Goal: Information Seeking & Learning: Understand process/instructions

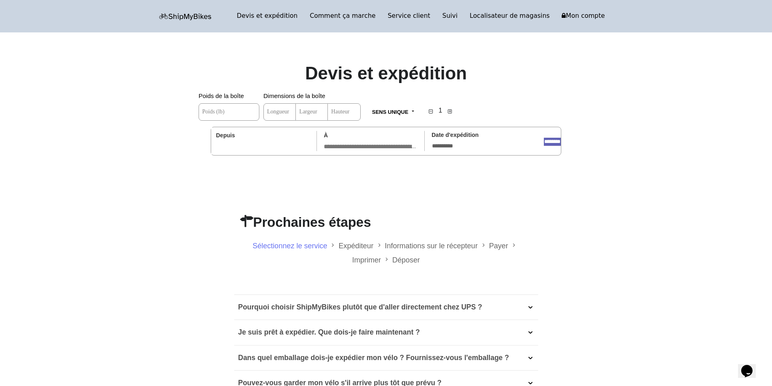
click at [275, 149] on input "text" at bounding box center [263, 146] width 94 height 9
click at [361, 138] on div "À Enregistrer l'adresse" at bounding box center [370, 141] width 103 height 27
click at [394, 146] on input "text" at bounding box center [371, 146] width 94 height 9
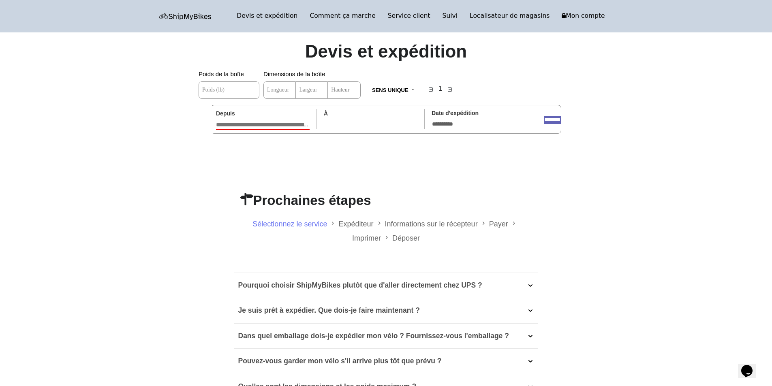
scroll to position [162, 0]
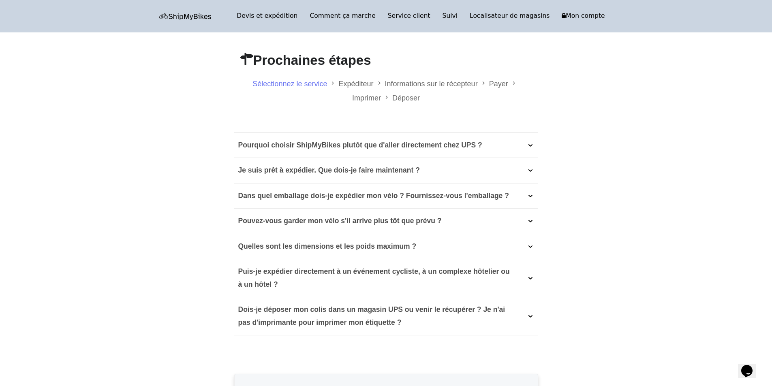
click at [336, 142] on font "Pourquoi choisir ShipMyBikes plutôt que d'aller directement chez UPS ?" at bounding box center [360, 145] width 244 height 8
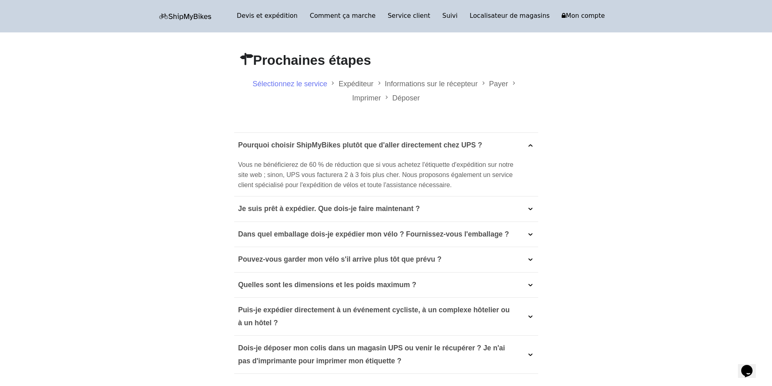
click at [406, 213] on font "Je suis prêt à expédier. Que dois-je faire maintenant ?" at bounding box center [329, 209] width 182 height 8
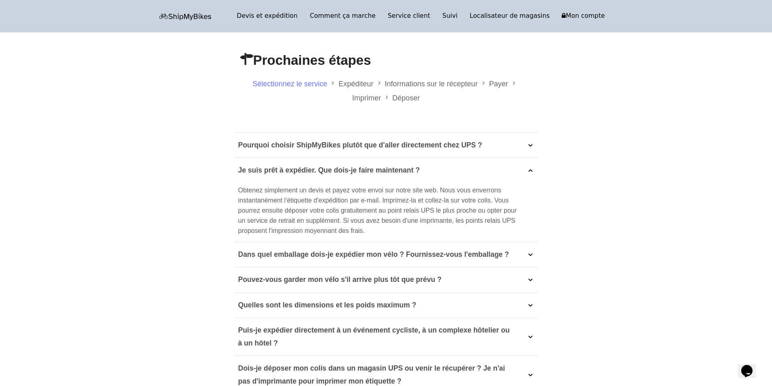
click at [395, 167] on font "Je suis prêt à expédier. Que dois-je faire maintenant ?" at bounding box center [329, 170] width 182 height 8
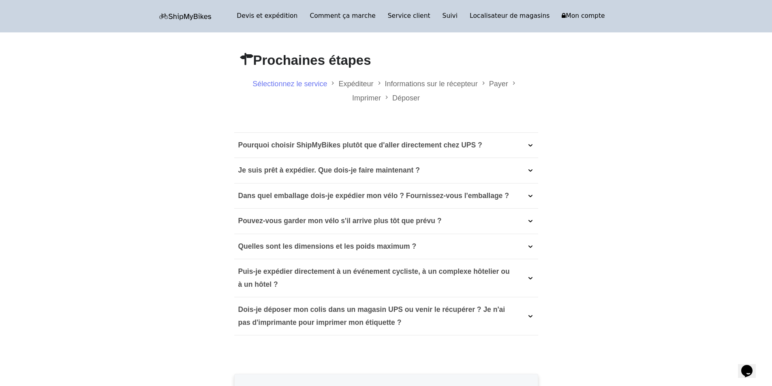
click at [392, 191] on p "Dans quel emballage dois-je expédier mon vélo ? Fournissez-vous l'emballage ?" at bounding box center [373, 196] width 271 height 13
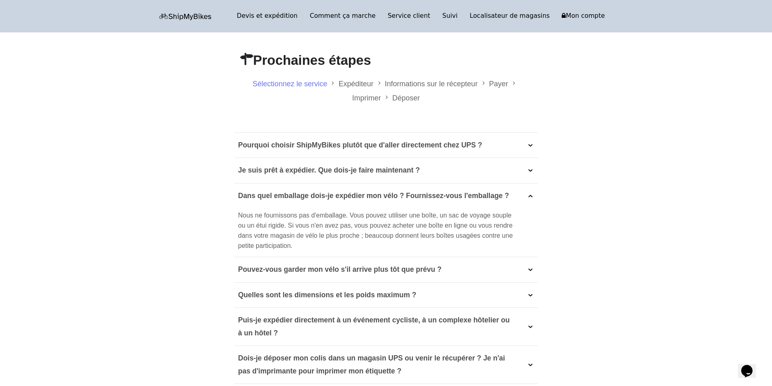
click at [395, 197] on font "Dans quel emballage dois-je expédier mon vélo ? Fournissez-vous l'emballage ?" at bounding box center [373, 196] width 271 height 8
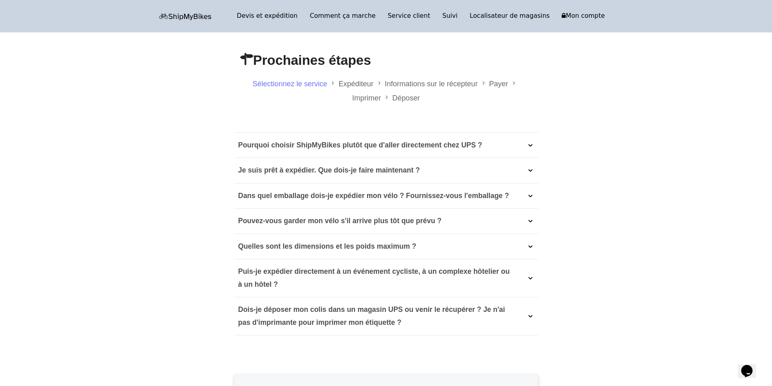
click at [394, 245] on font "Quelles sont les dimensions et les poids maximum ?" at bounding box center [327, 246] width 178 height 8
